Goal: Obtain resource: Download file/media

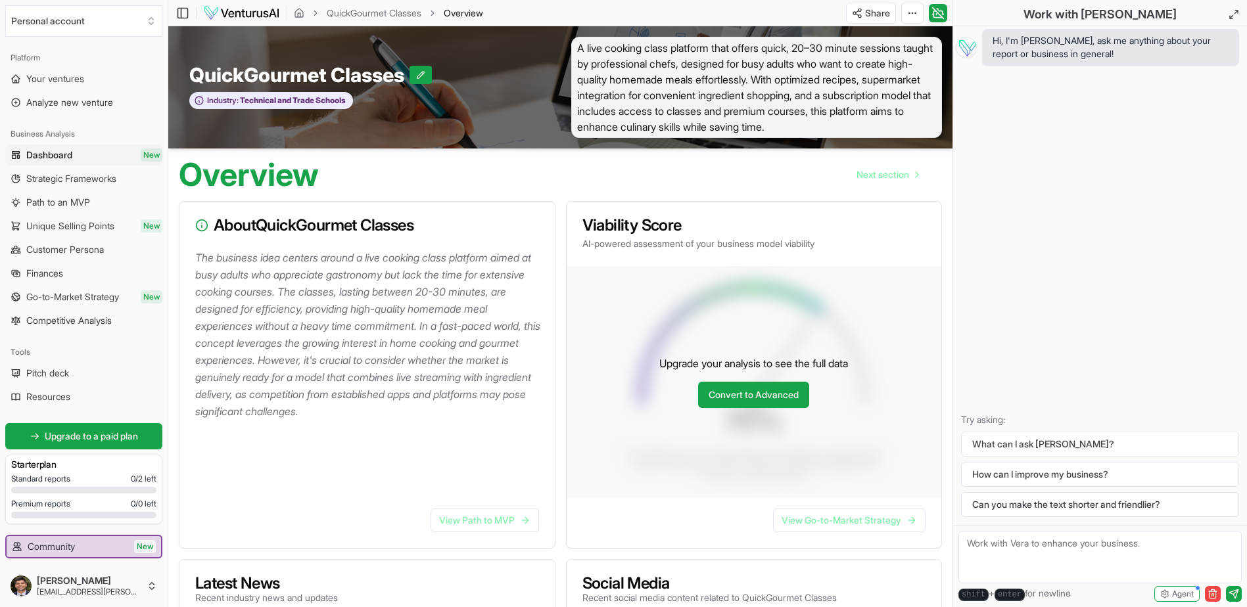
click at [925, 127] on span "A live cooking class platform that offers quick, 20–30 minute sessions taught b…" at bounding box center [756, 87] width 371 height 101
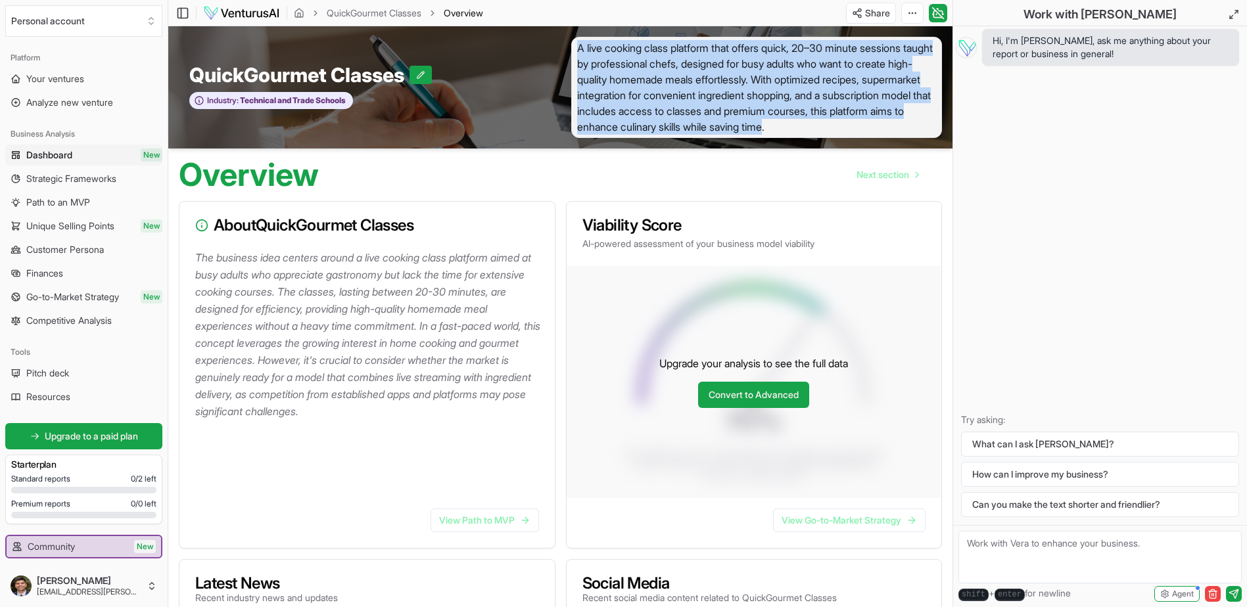
drag, startPoint x: 925, startPoint y: 127, endPoint x: 569, endPoint y: 43, distance: 366.0
click at [569, 43] on div "A live cooking class platform that offers quick, 20–30 minute sessions taught b…" at bounding box center [757, 87] width 392 height 101
drag, startPoint x: 569, startPoint y: 43, endPoint x: 630, endPoint y: 71, distance: 67.1
copy span "A live cooking class platform that offers quick, 20–30 minute sessions taught b…"
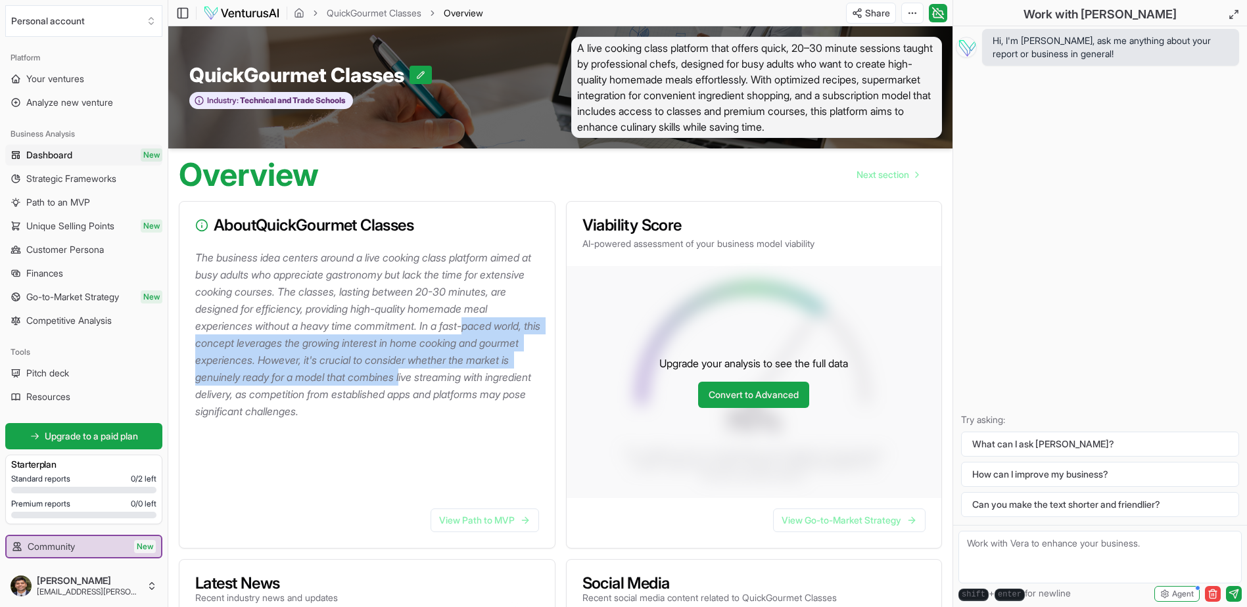
drag, startPoint x: 217, startPoint y: 340, endPoint x: 520, endPoint y: 374, distance: 305.5
click at [520, 374] on p "The business idea centers around a live cooking class platform aimed at busy ad…" at bounding box center [369, 334] width 349 height 171
drag, startPoint x: 520, startPoint y: 374, endPoint x: 358, endPoint y: 382, distance: 162.5
click at [361, 385] on p "The business idea centers around a live cooking class platform aimed at busy ad…" at bounding box center [369, 334] width 349 height 171
click at [367, 354] on p "The business idea centers around a live cooking class platform aimed at busy ad…" at bounding box center [369, 334] width 349 height 171
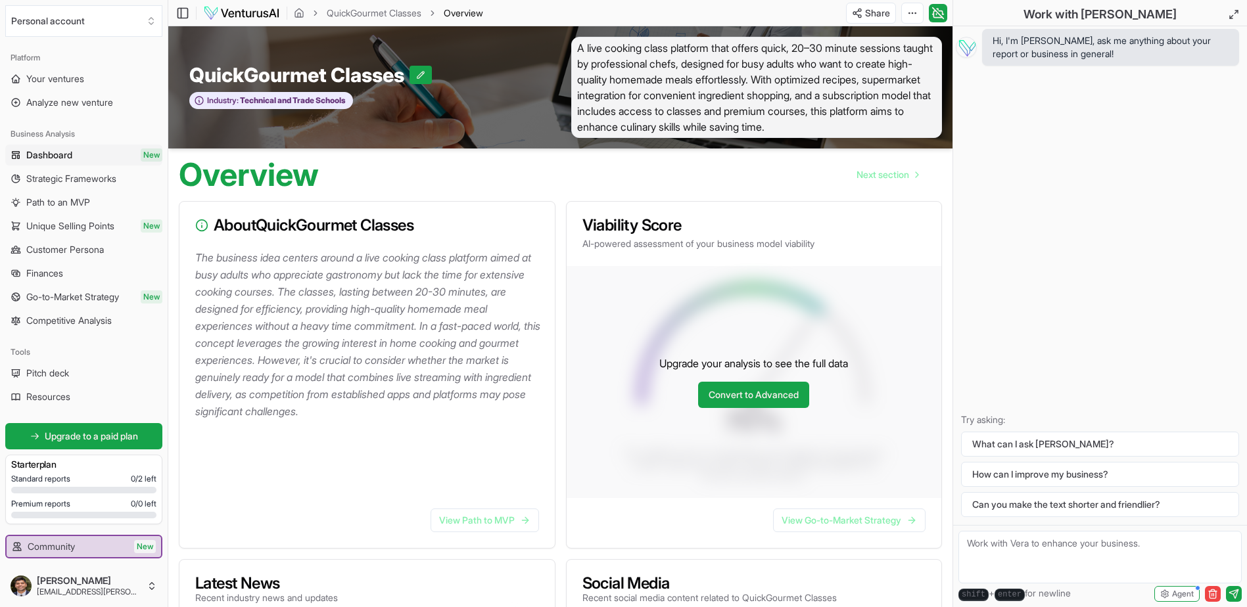
click at [403, 296] on p "The business idea centers around a live cooking class platform aimed at busy ad…" at bounding box center [369, 334] width 349 height 171
click at [1189, 595] on span "Agent" at bounding box center [1183, 594] width 22 height 11
click at [1018, 245] on div "Hi, I'm [PERSON_NAME], ask me anything about your report or business in general…" at bounding box center [1100, 275] width 294 height 499
click at [1097, 346] on div "Hi, I'm [PERSON_NAME], ask me anything about your report or business in general…" at bounding box center [1100, 275] width 294 height 499
click at [1068, 342] on div "Hi, I'm [PERSON_NAME], ask me anything about your report or business in general…" at bounding box center [1100, 275] width 294 height 499
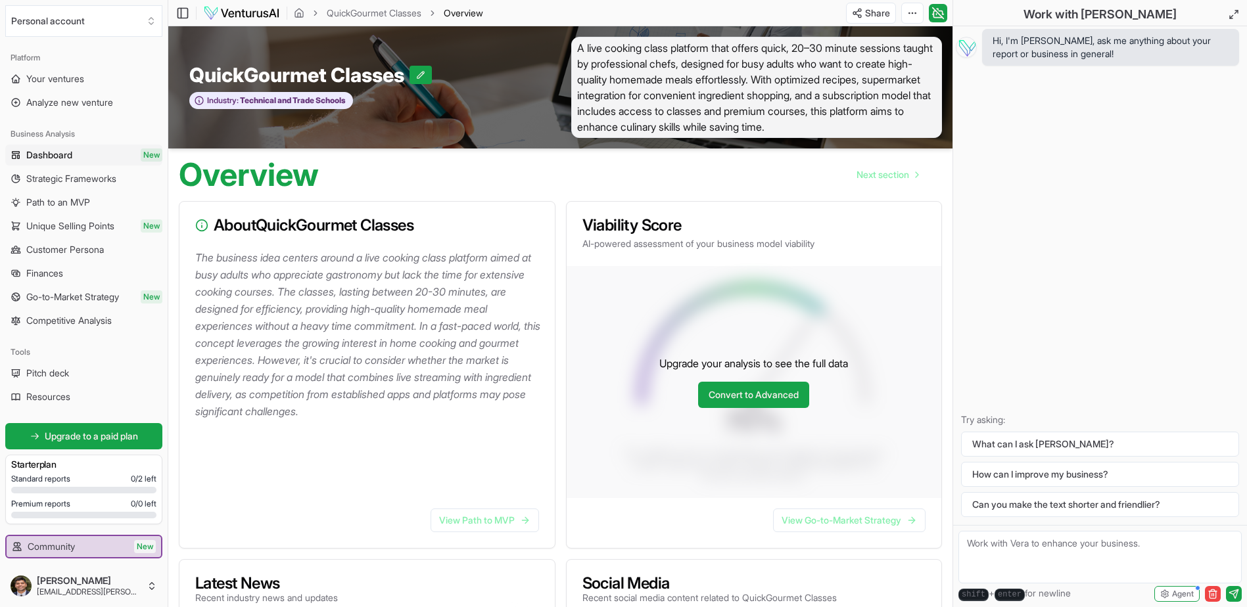
click at [1061, 564] on textarea at bounding box center [1099, 557] width 283 height 53
click at [978, 546] on textarea "what is the viability of QUickGourmet classes?" at bounding box center [1099, 557] width 283 height 53
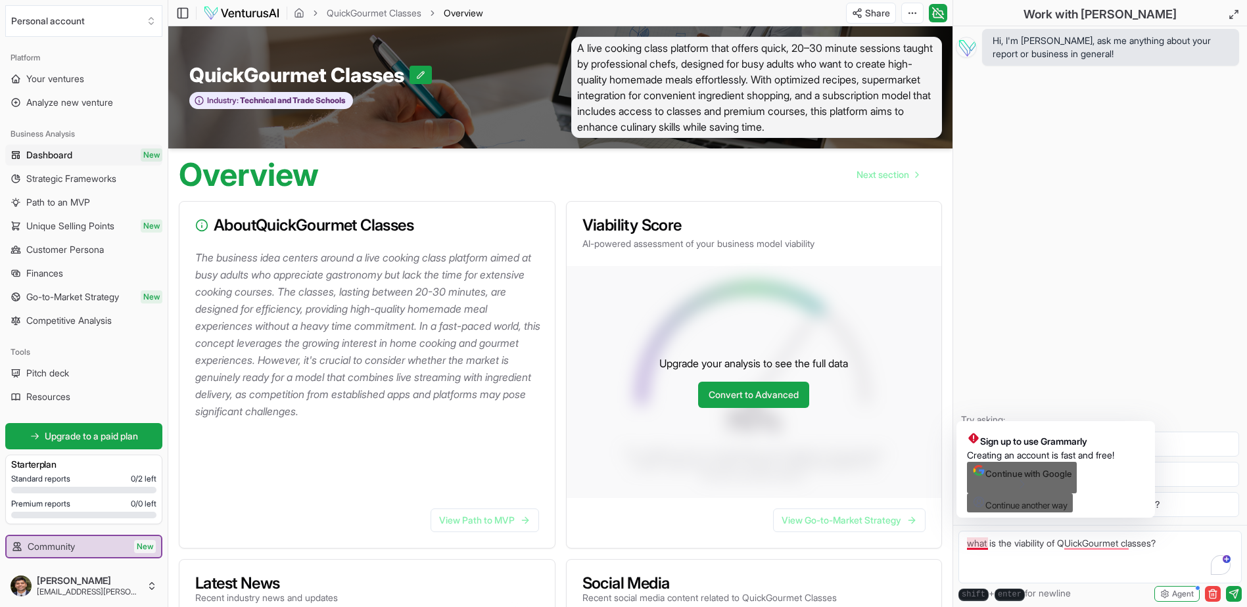
click at [978, 546] on textarea "what is the viability of QUickGourmet classes?" at bounding box center [1099, 557] width 283 height 53
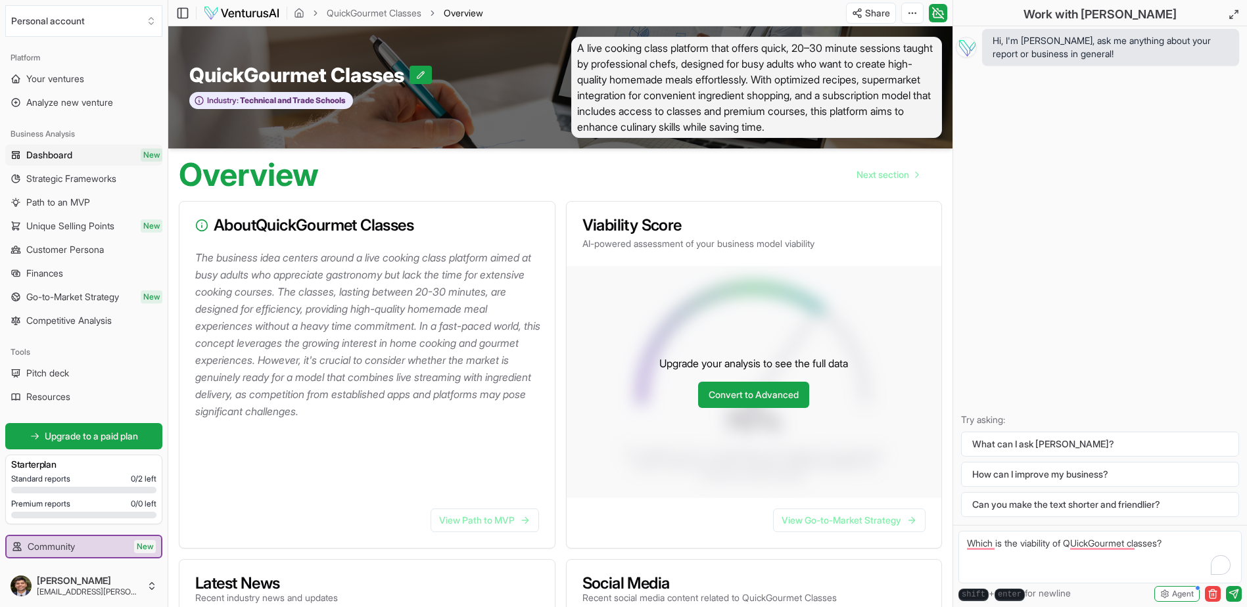
click at [1200, 544] on textarea "Which is the viability of QUickGourmet classes?" at bounding box center [1099, 557] width 283 height 53
type textarea "Which is the viability of QUickGourmet classes?"
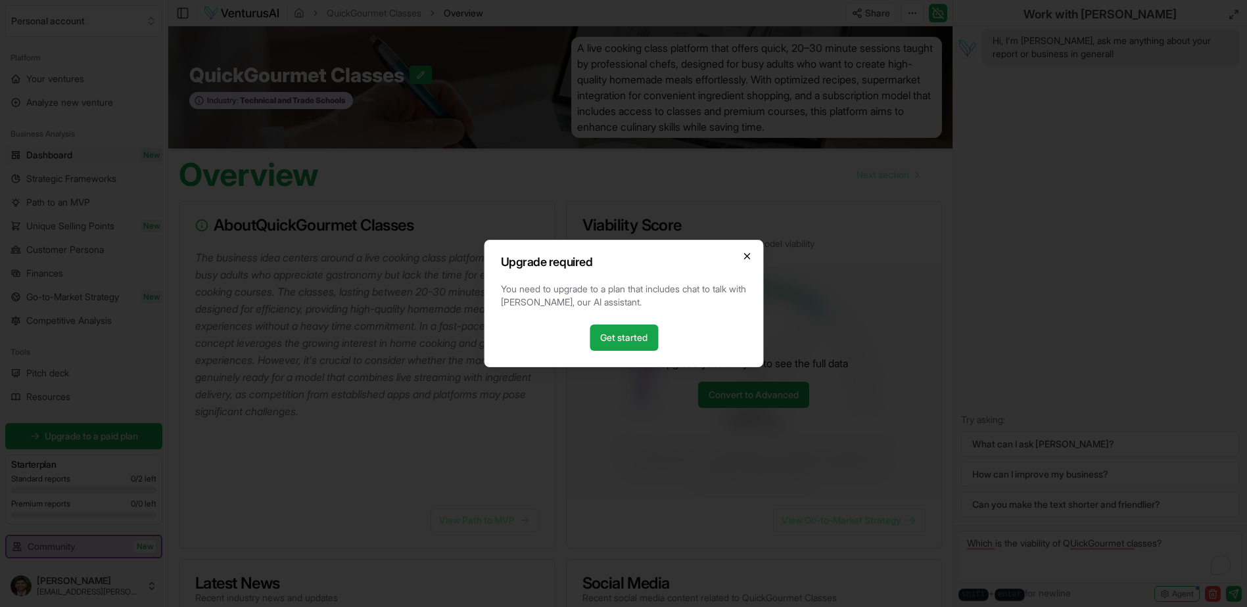
click at [748, 260] on icon "button" at bounding box center [746, 256] width 11 height 11
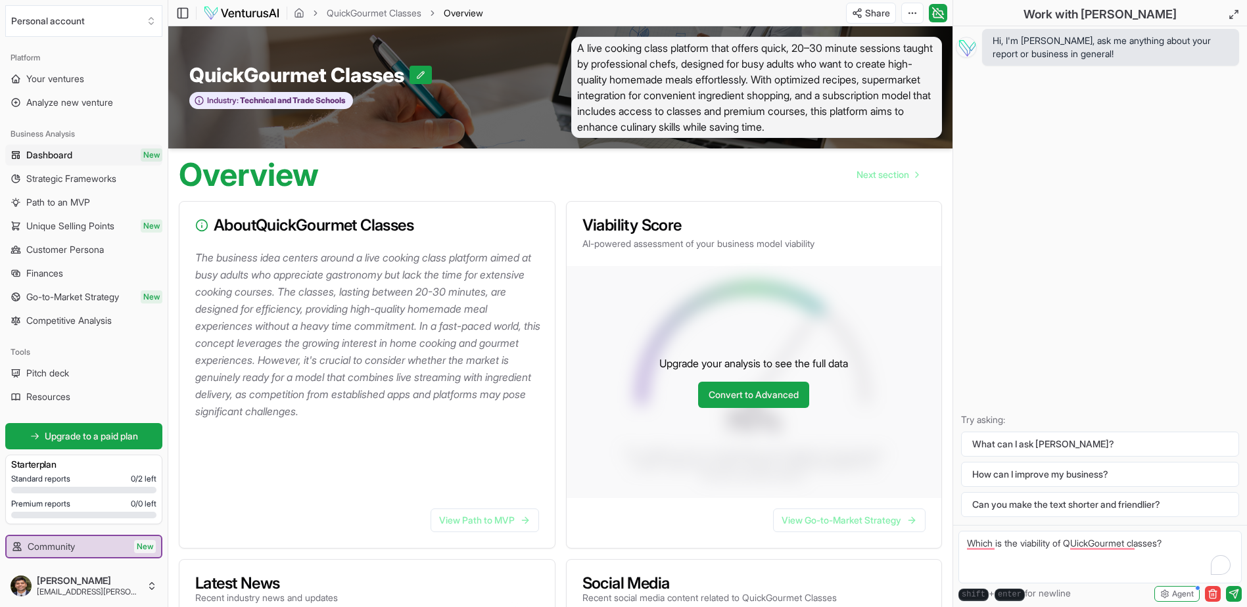
drag, startPoint x: 1055, startPoint y: 233, endPoint x: 1044, endPoint y: 185, distance: 49.9
click at [1056, 232] on div "Hi, I'm [PERSON_NAME], ask me anything about your report or business in general…" at bounding box center [1100, 275] width 294 height 499
click at [65, 78] on span "Your ventures" at bounding box center [55, 78] width 58 height 13
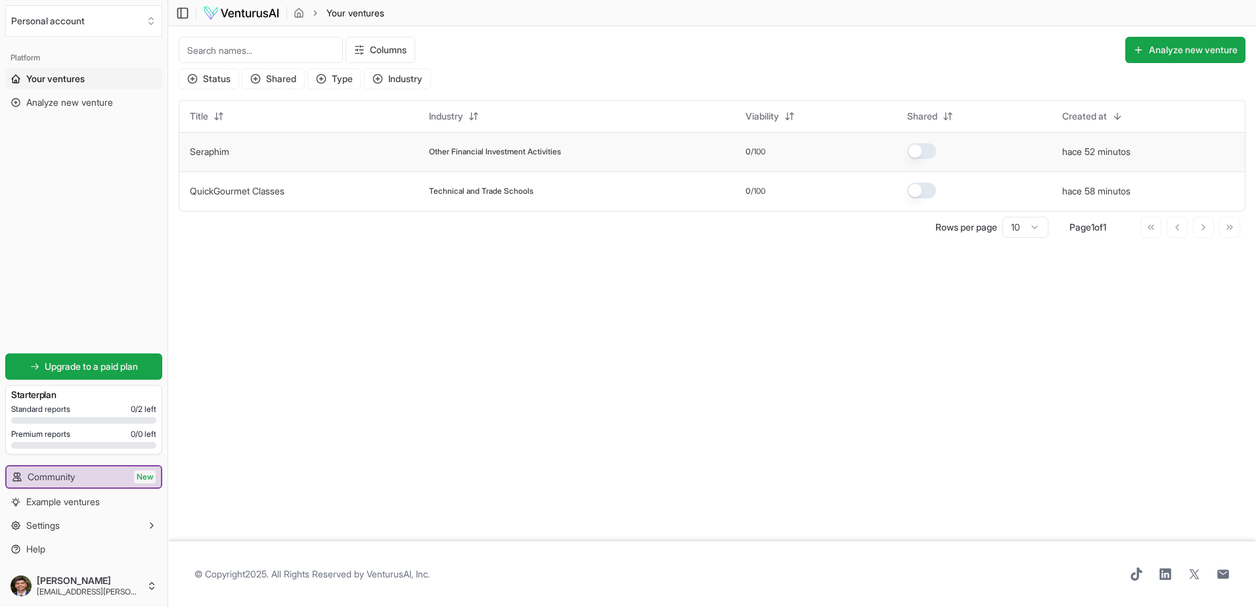
click at [922, 149] on button "button" at bounding box center [921, 151] width 29 height 16
click at [934, 150] on button "button" at bounding box center [921, 151] width 29 height 16
click at [925, 192] on button "button" at bounding box center [921, 191] width 29 height 16
click at [292, 192] on td "QuickGourmet Classes" at bounding box center [298, 191] width 239 height 39
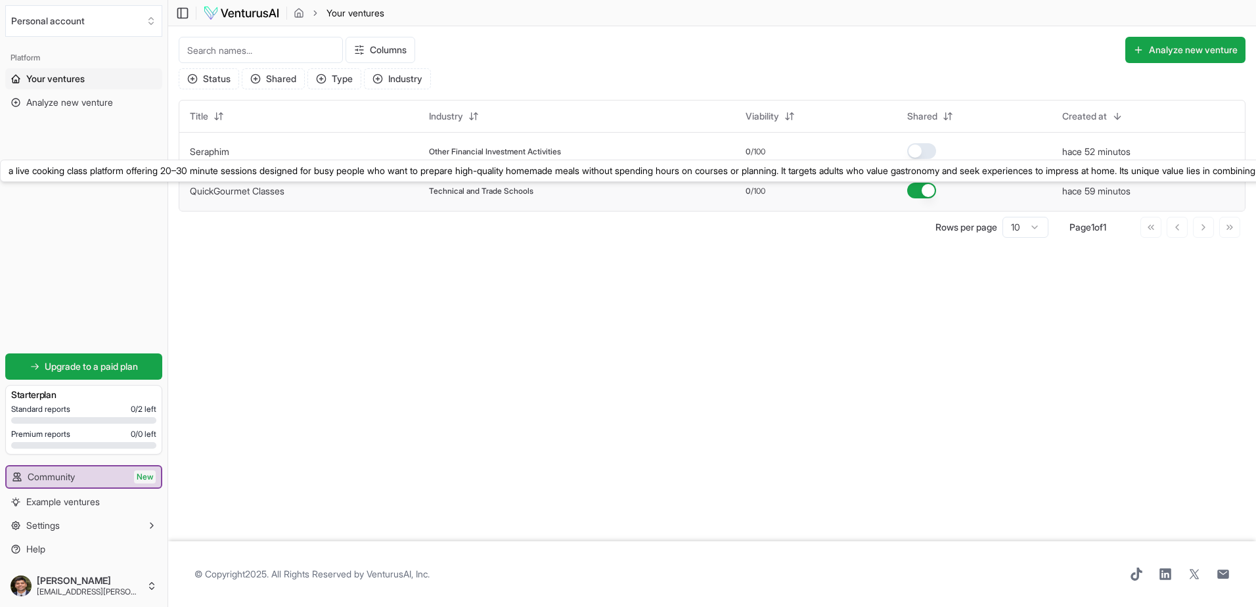
click at [275, 189] on link "QuickGourmet Classes" at bounding box center [237, 190] width 95 height 11
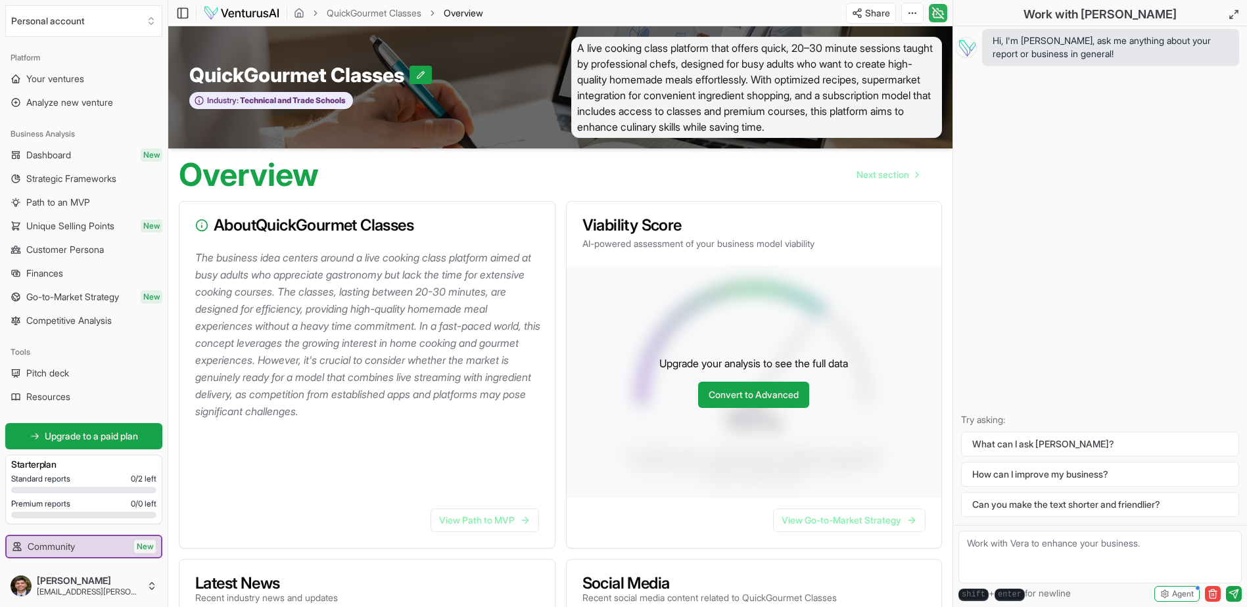
click at [934, 11] on icon at bounding box center [937, 14] width 9 height 7
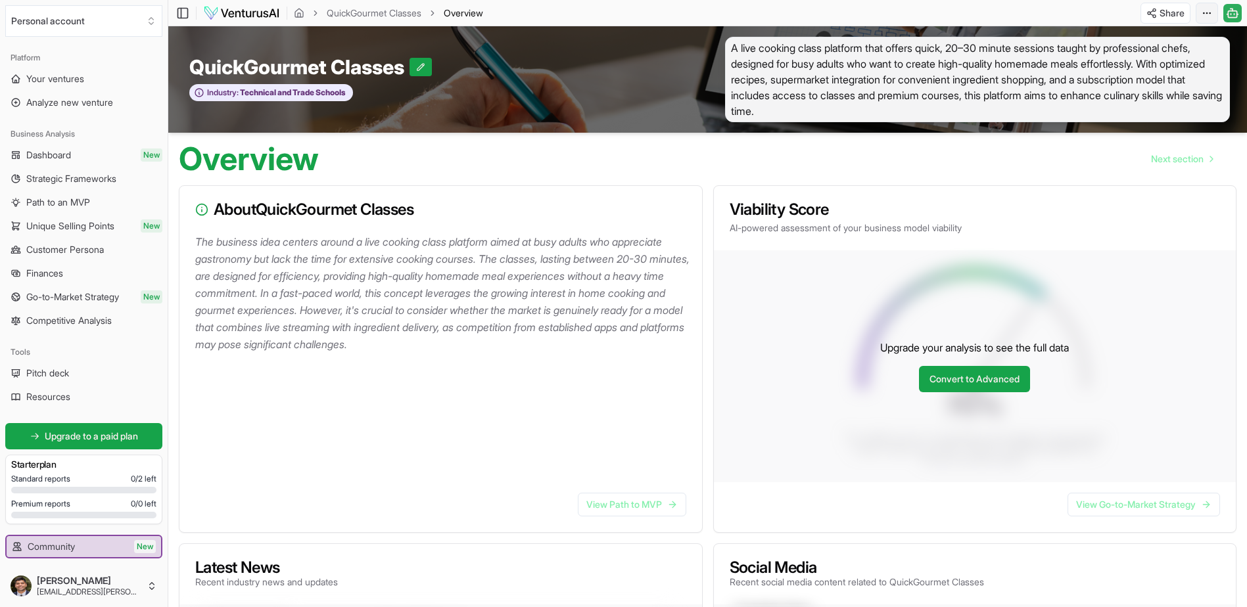
click at [1207, 11] on html "We value your privacy We use cookies to enhance your browsing experience, serve…" at bounding box center [623, 303] width 1247 height 607
click at [1161, 58] on div "Download PDF" at bounding box center [1156, 61] width 107 height 21
click at [877, 161] on div "Overview Next section" at bounding box center [707, 154] width 1078 height 42
